Goal: Transaction & Acquisition: Purchase product/service

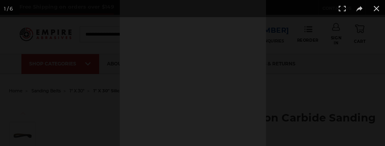
click at [117, 141] on div at bounding box center [192, 73] width 385 height 146
